Goal: Check status: Check status

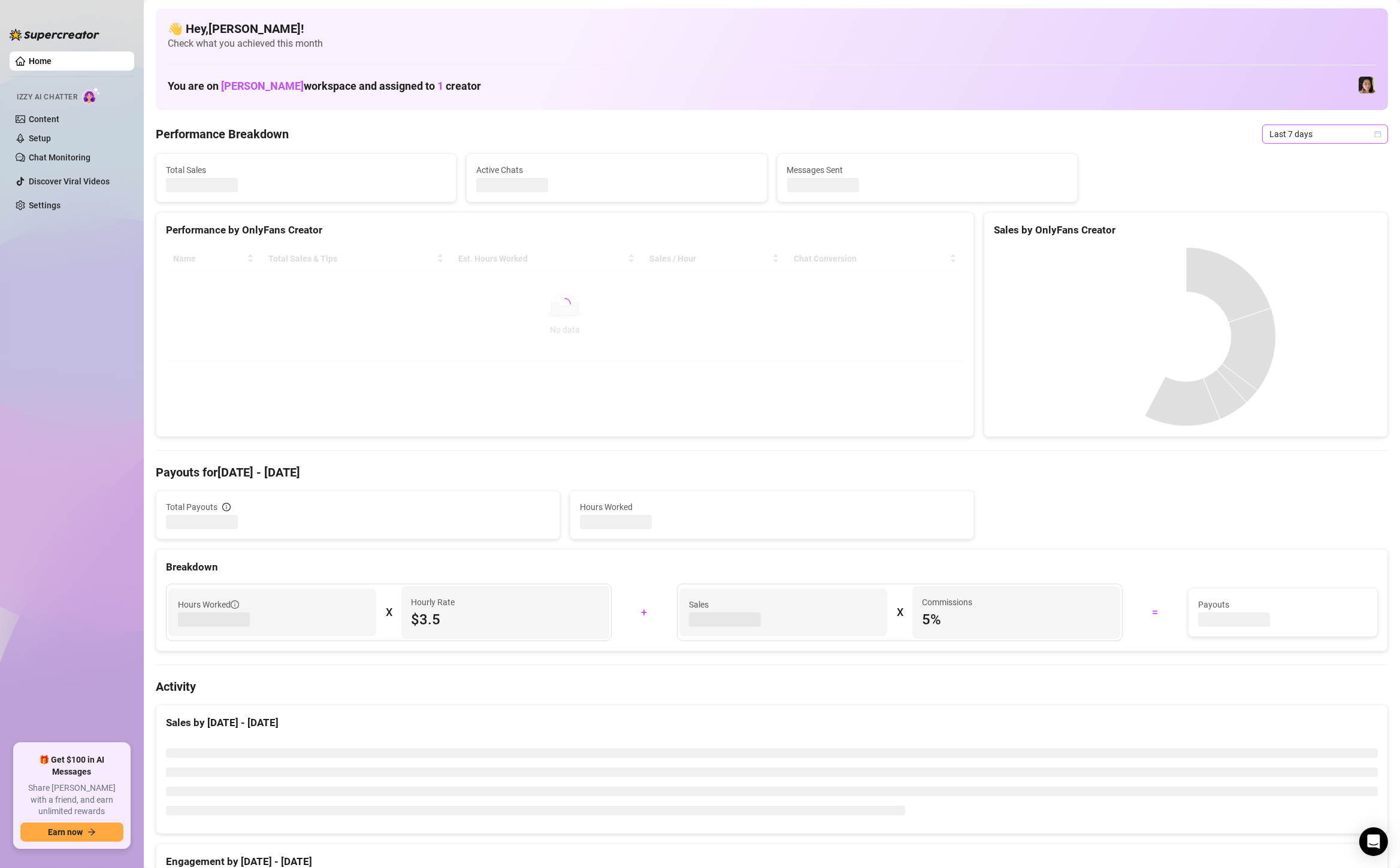
click at [1302, 130] on span "Last 7 days" at bounding box center [1324, 134] width 111 height 18
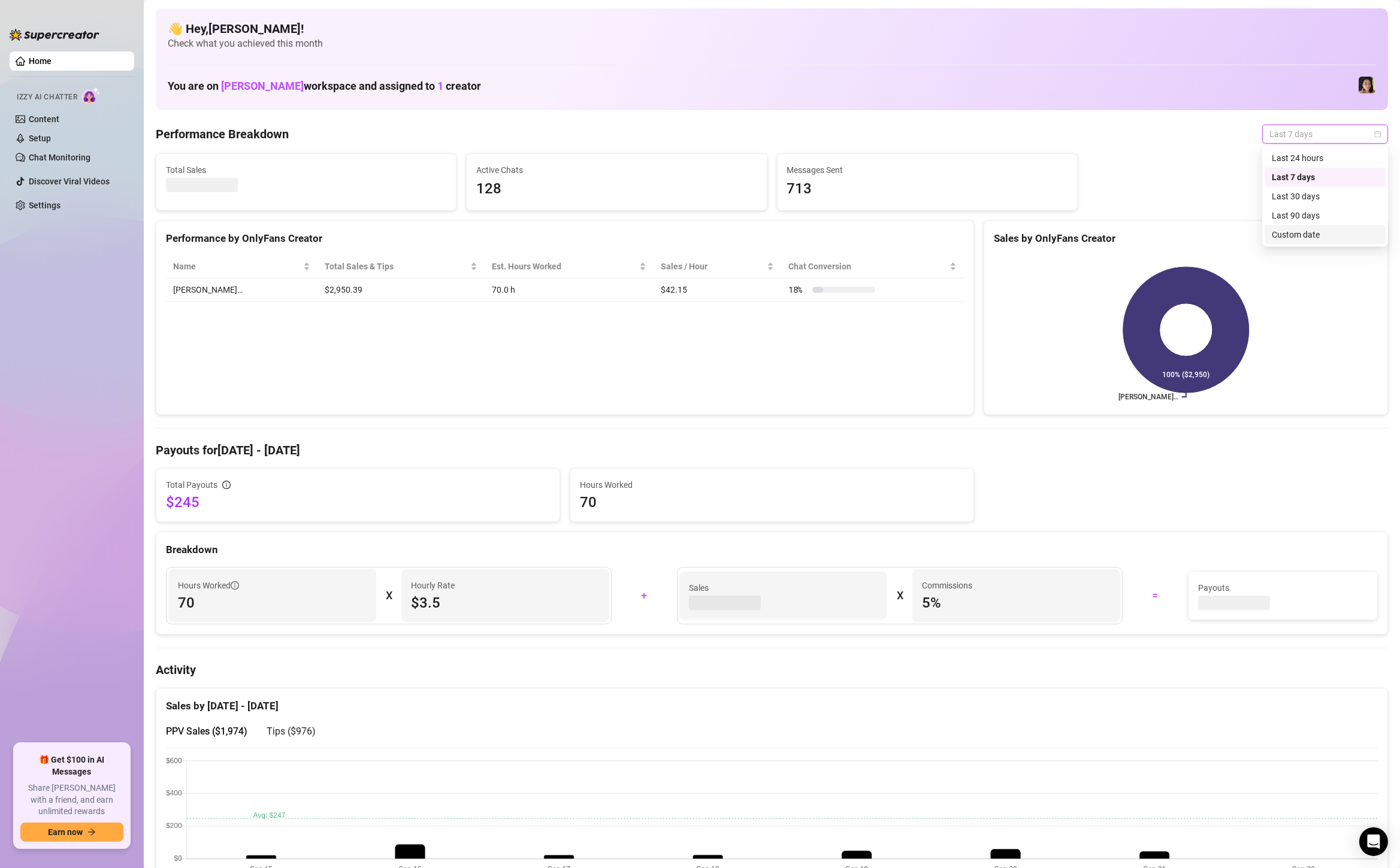
click at [1298, 229] on div "Custom date" at bounding box center [1325, 235] width 106 height 13
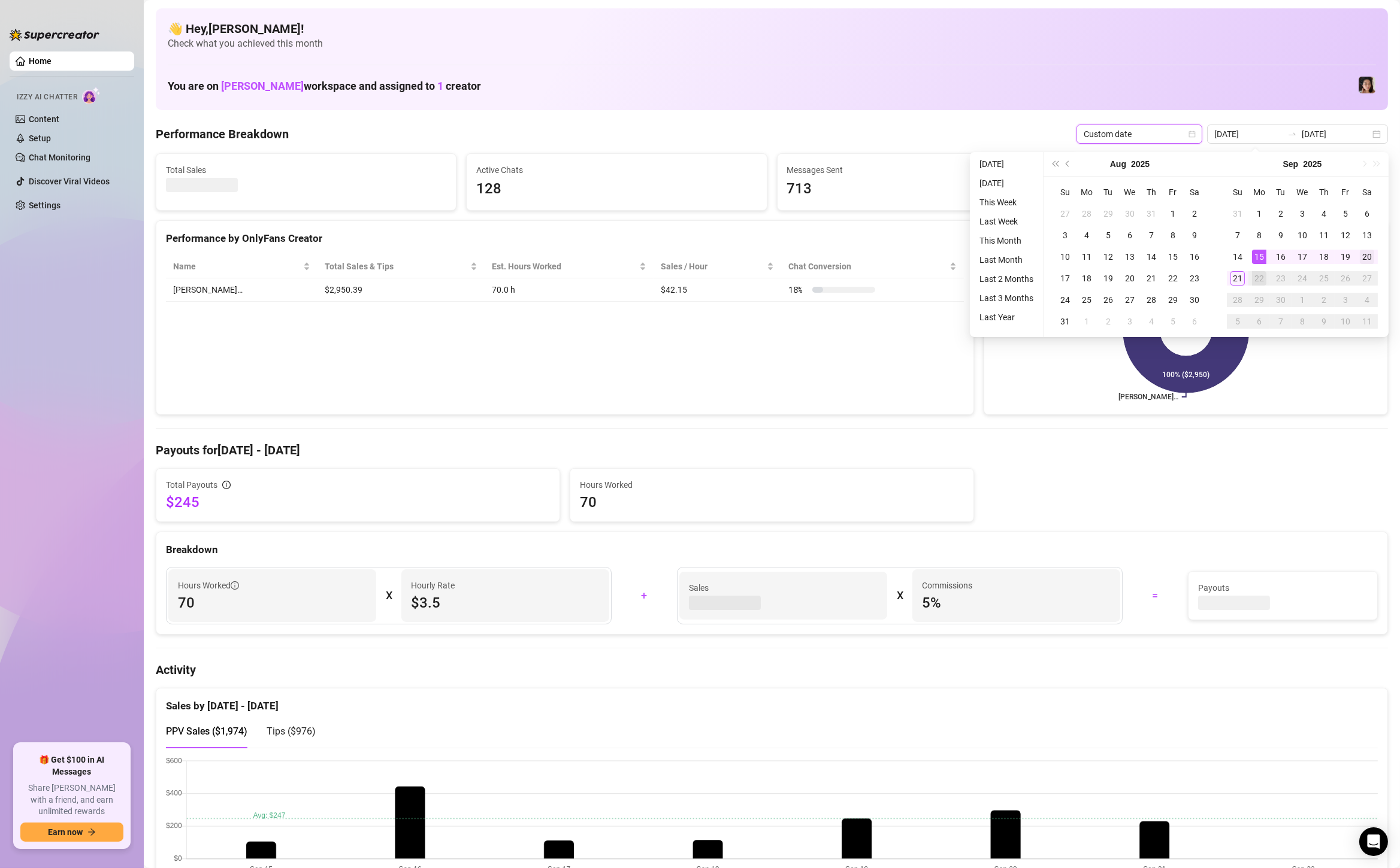
type input "[DATE]"
click at [1366, 255] on div "20" at bounding box center [1367, 257] width 15 height 15
type input "[DATE]"
click at [1235, 277] on div "21" at bounding box center [1238, 279] width 15 height 15
type input "[DATE]"
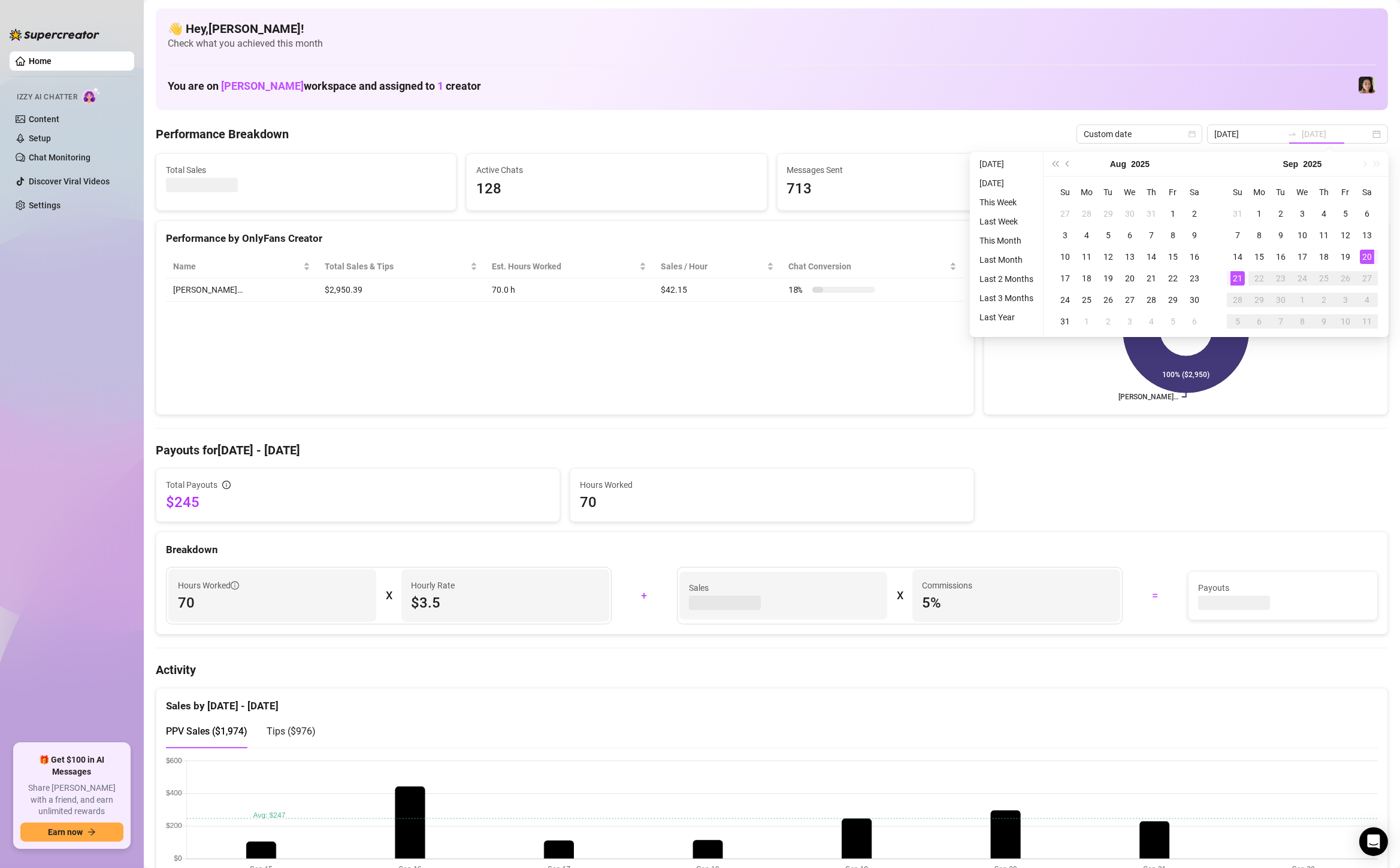
type input "[DATE]"
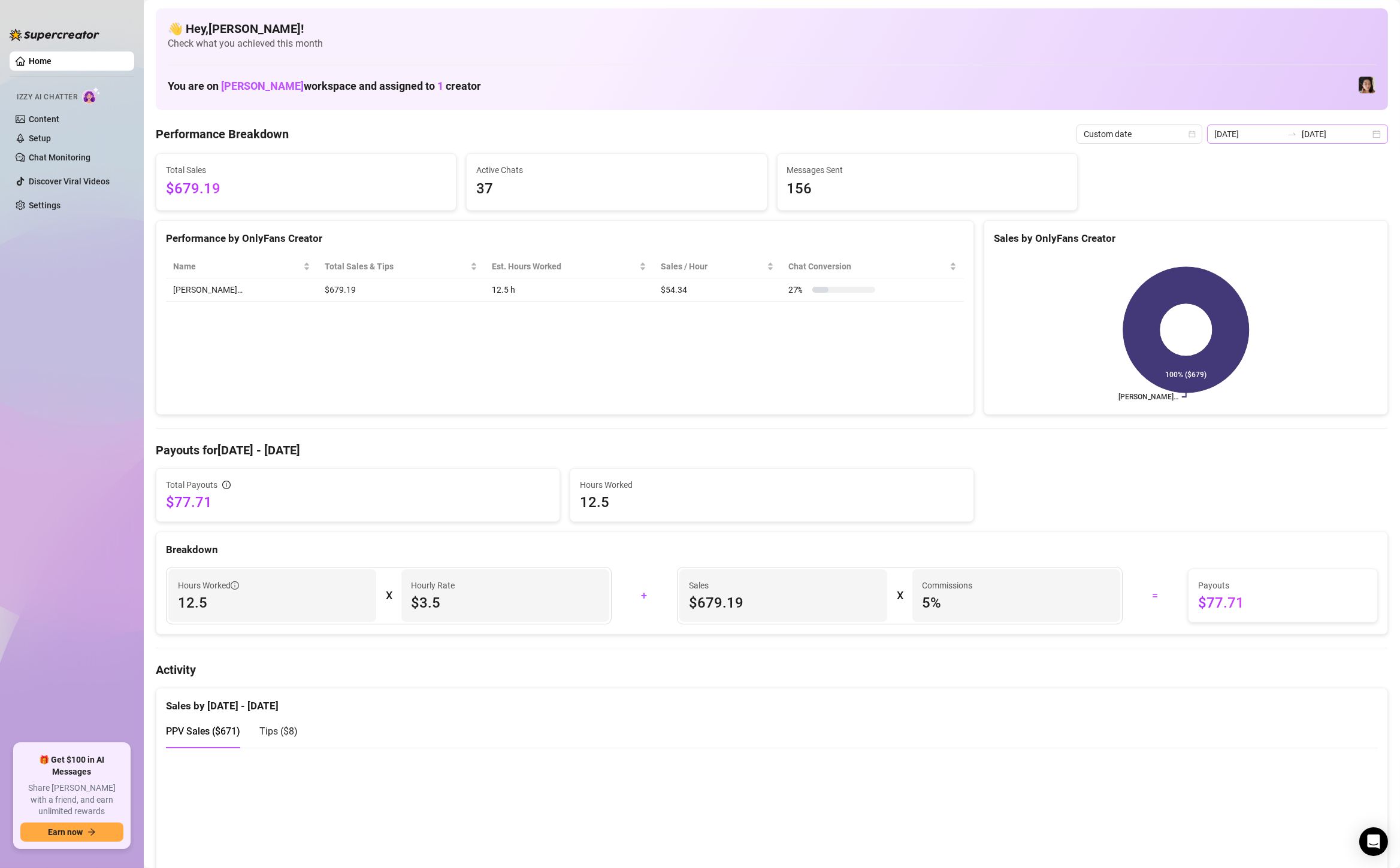
click at [1379, 136] on div "[DATE] [DATE]" at bounding box center [1298, 134] width 181 height 19
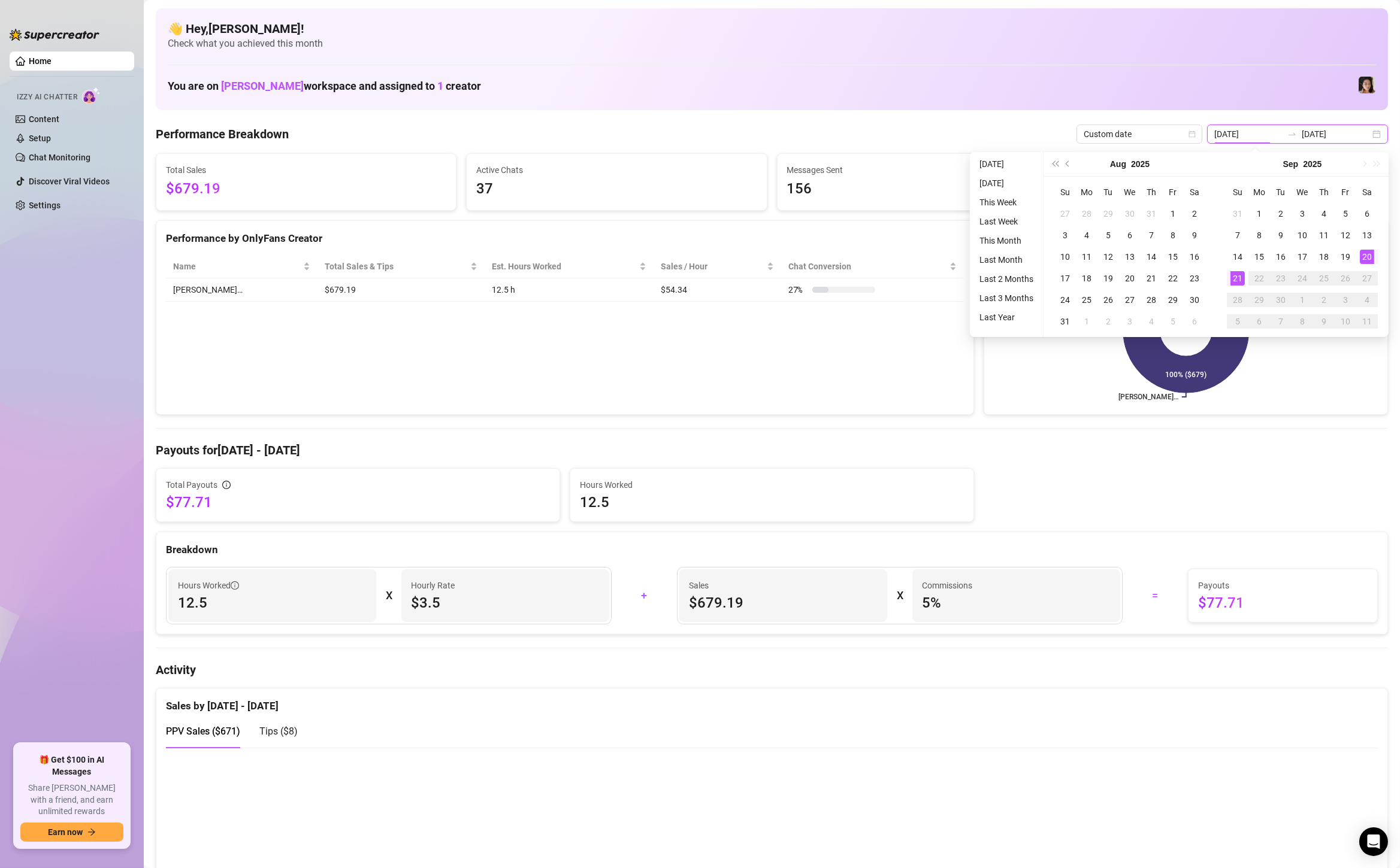
type input "[DATE]"
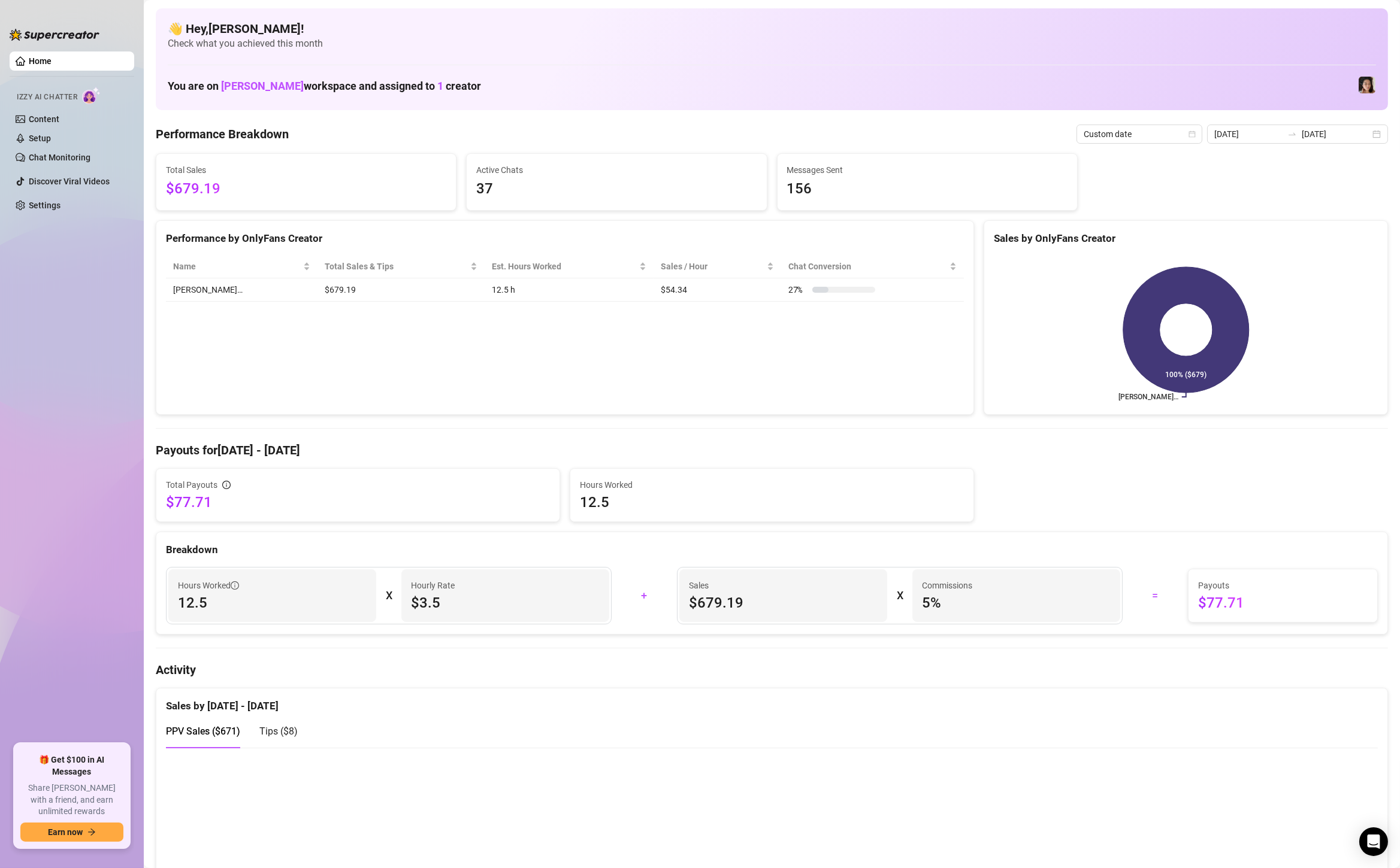
click at [812, 333] on div "Performance by OnlyFans Creator Name Total Sales & Tips Est. Hours Worked Sales…" at bounding box center [565, 317] width 818 height 195
